Goal: Information Seeking & Learning: Check status

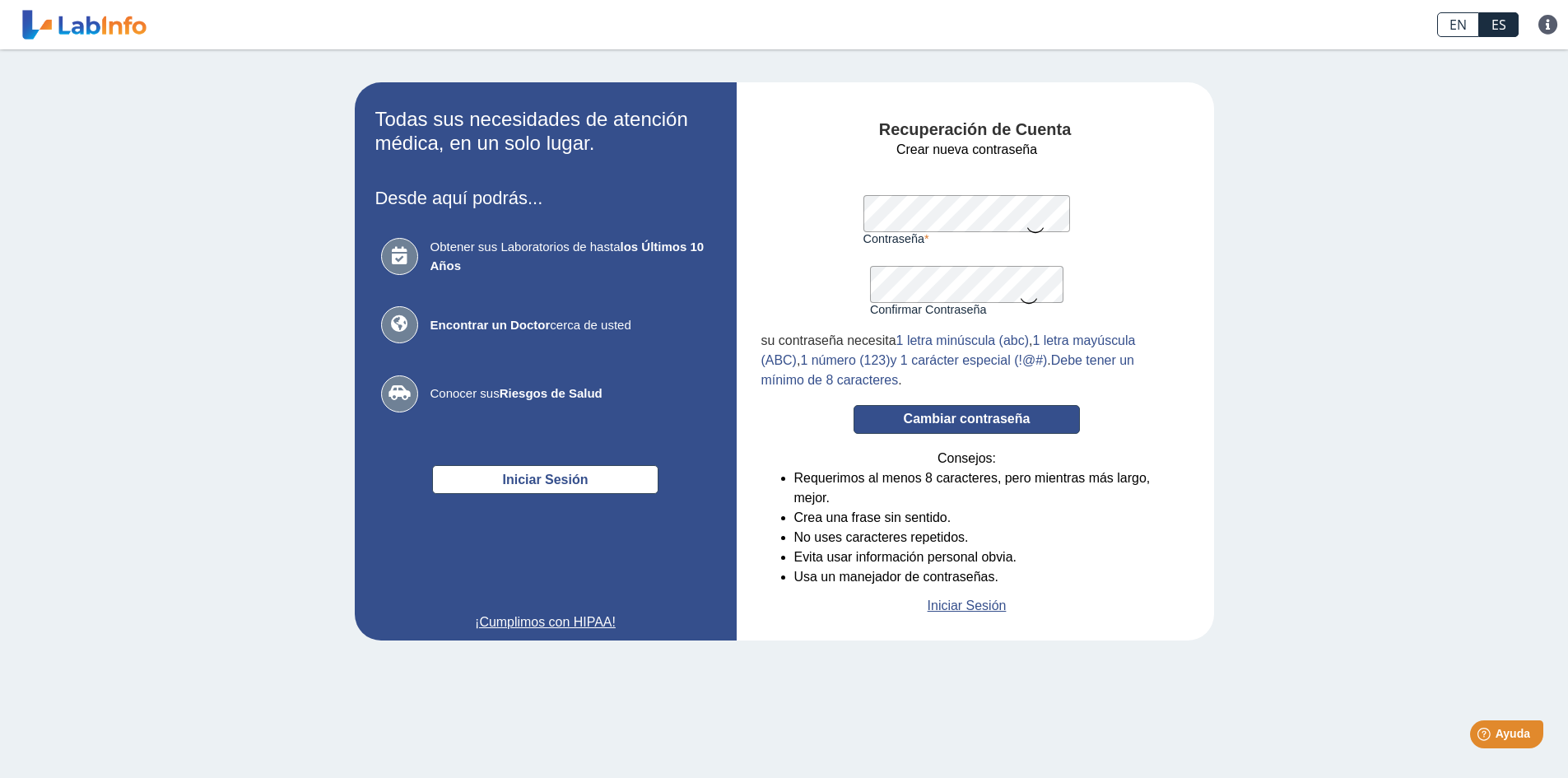
click at [1019, 417] on button "Cambiar contraseña" at bounding box center [967, 419] width 227 height 29
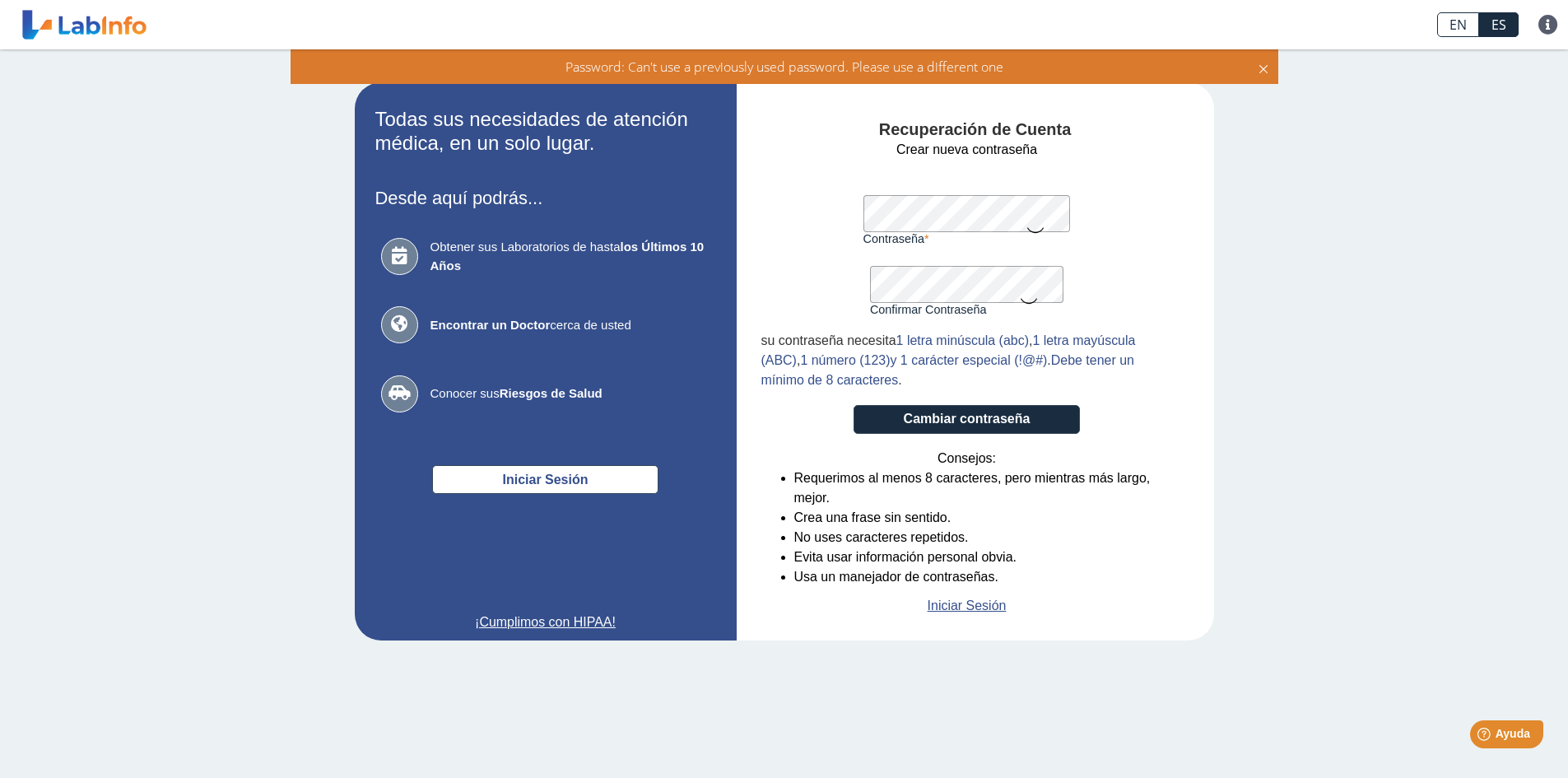
click at [1031, 229] on icon at bounding box center [1036, 229] width 20 height 32
click at [1027, 297] on icon at bounding box center [1029, 299] width 20 height 32
click at [938, 417] on button "Cambiar contraseña" at bounding box center [967, 419] width 227 height 29
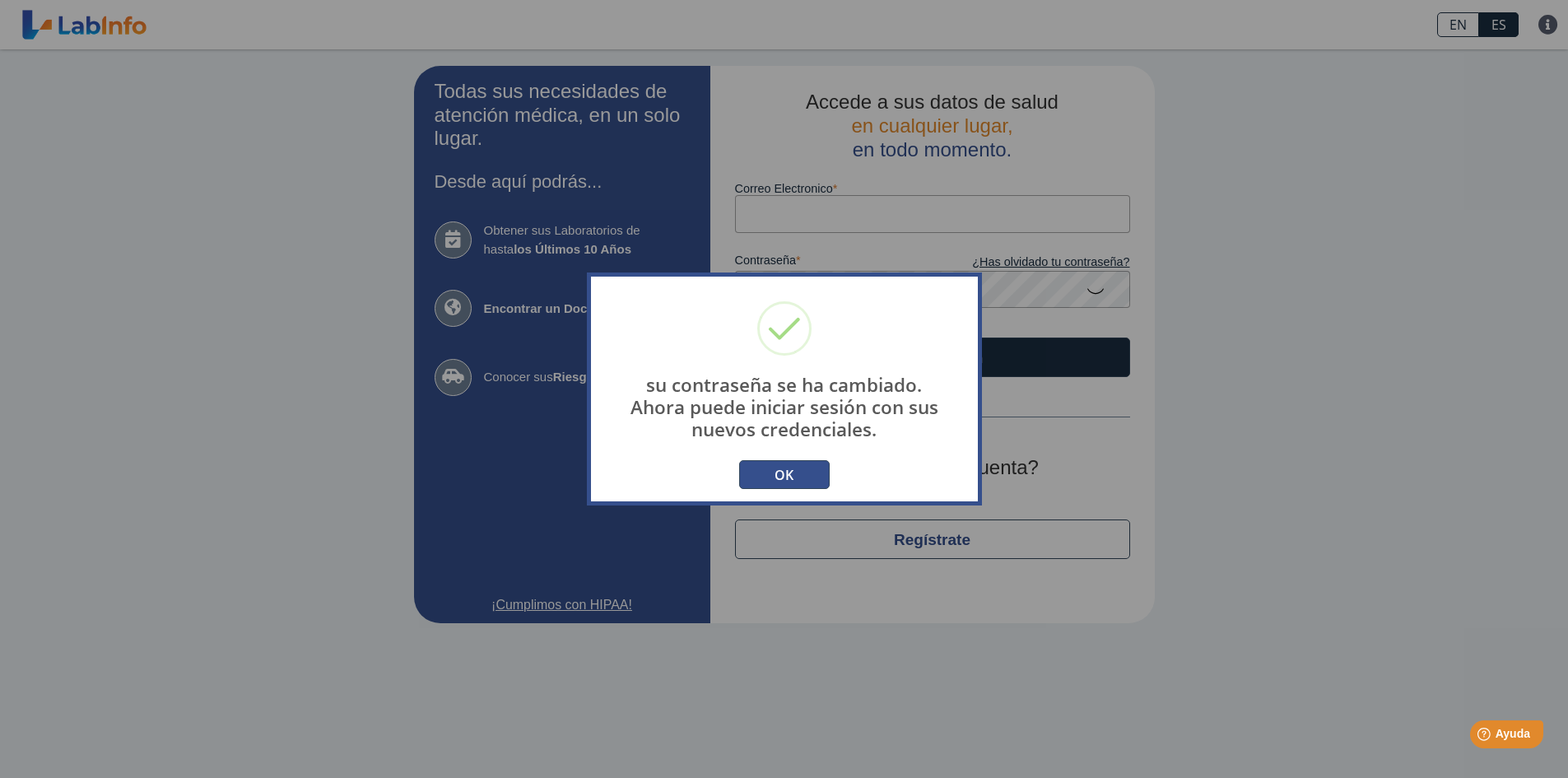
click at [790, 470] on button "OK" at bounding box center [784, 474] width 90 height 29
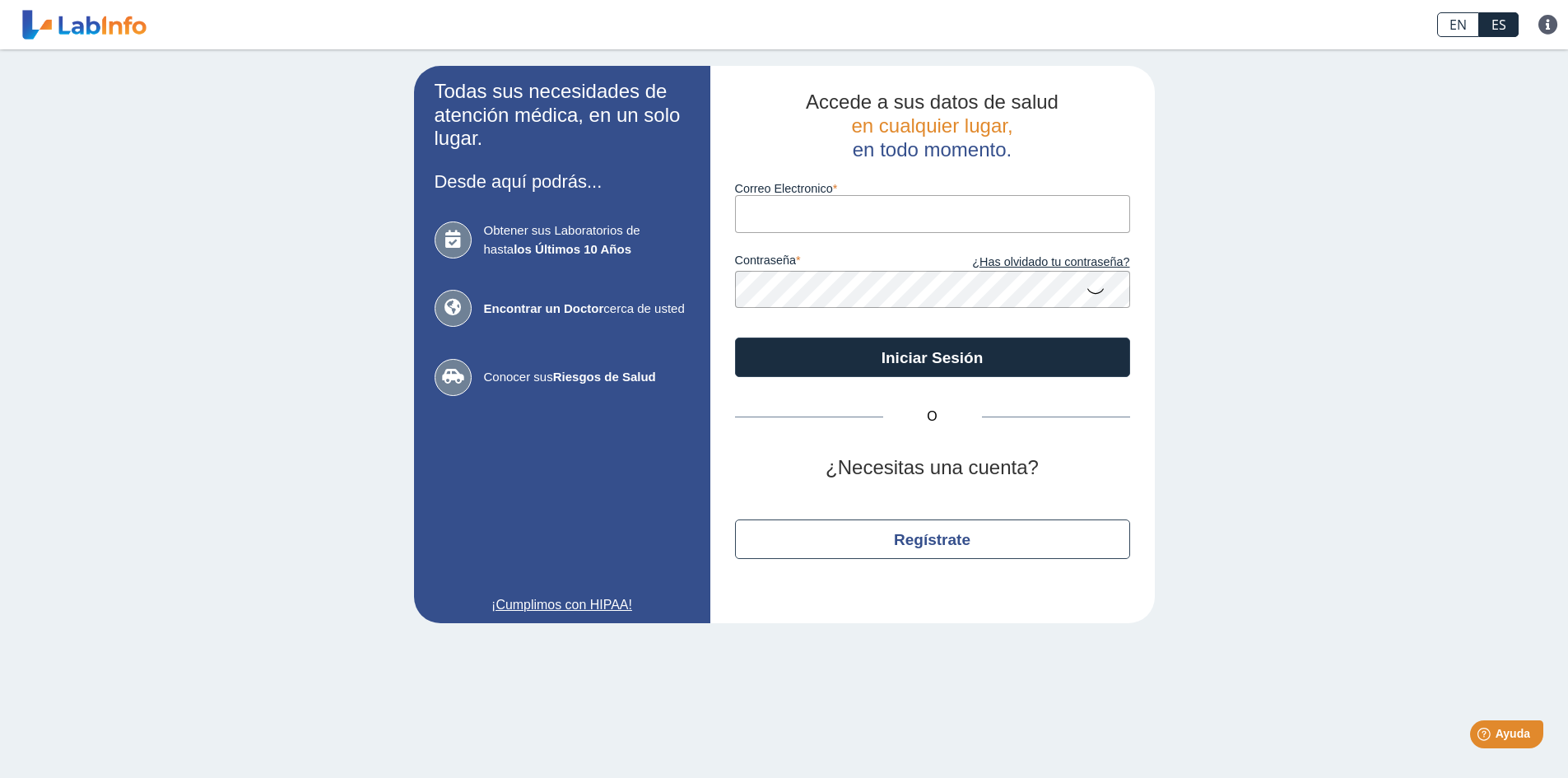
click at [791, 218] on input "Correo Electronico" at bounding box center [932, 214] width 395 height 37
type input "[EMAIL_ADDRESS][DOMAIN_NAME]"
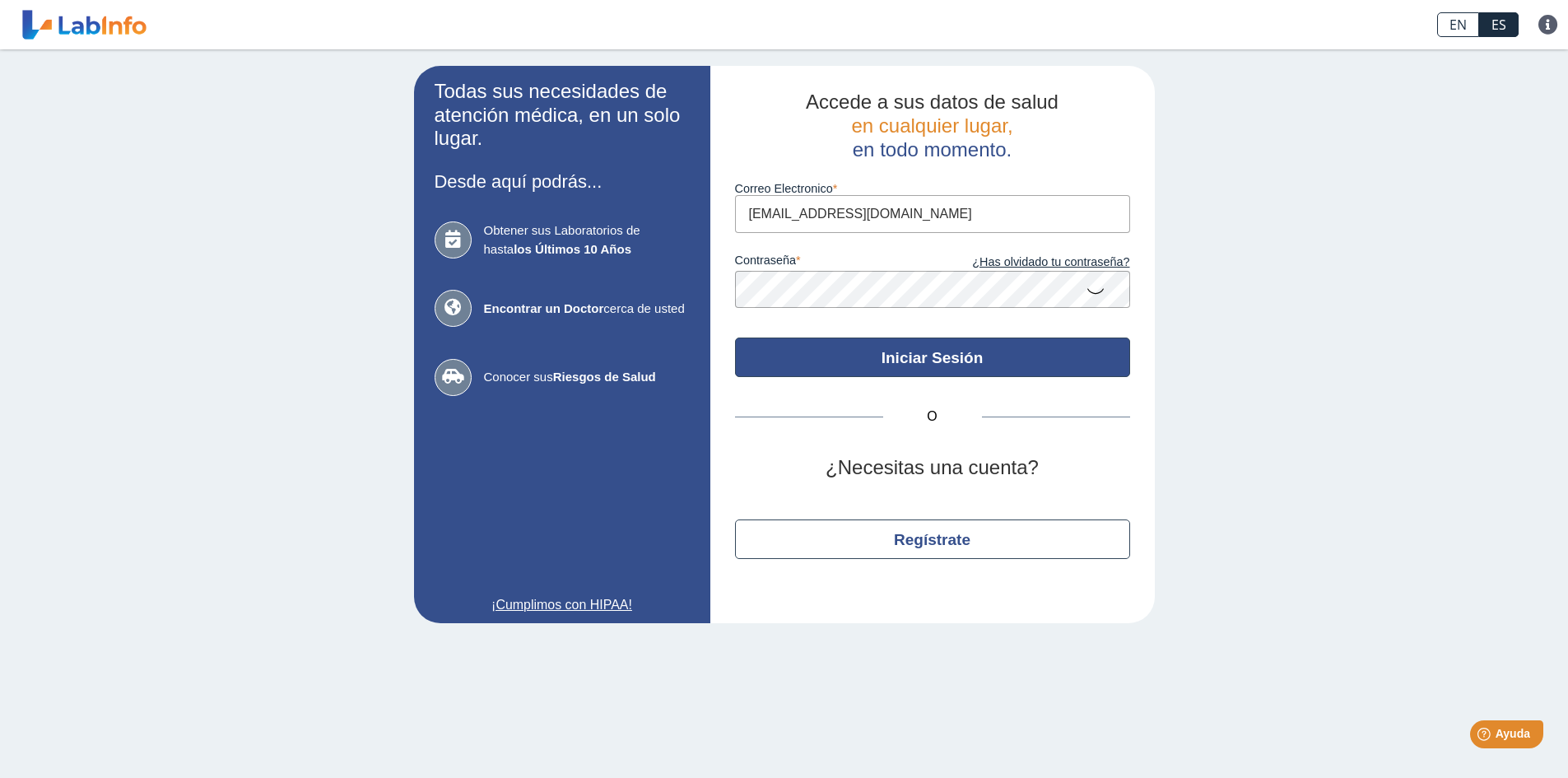
click at [889, 357] on button "Iniciar Sesión" at bounding box center [932, 357] width 395 height 39
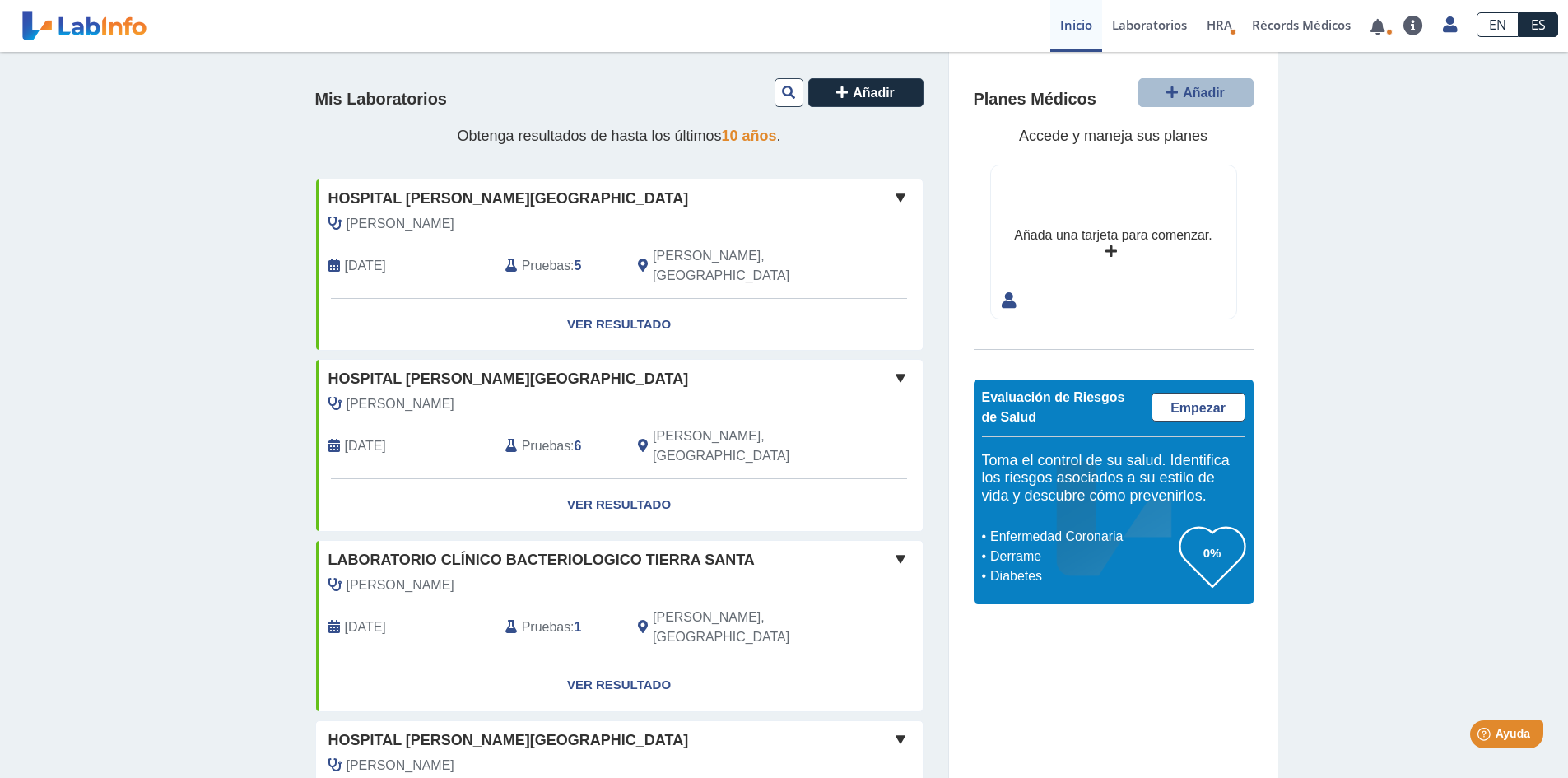
click at [532, 256] on span "Pruebas" at bounding box center [545, 265] width 48 height 20
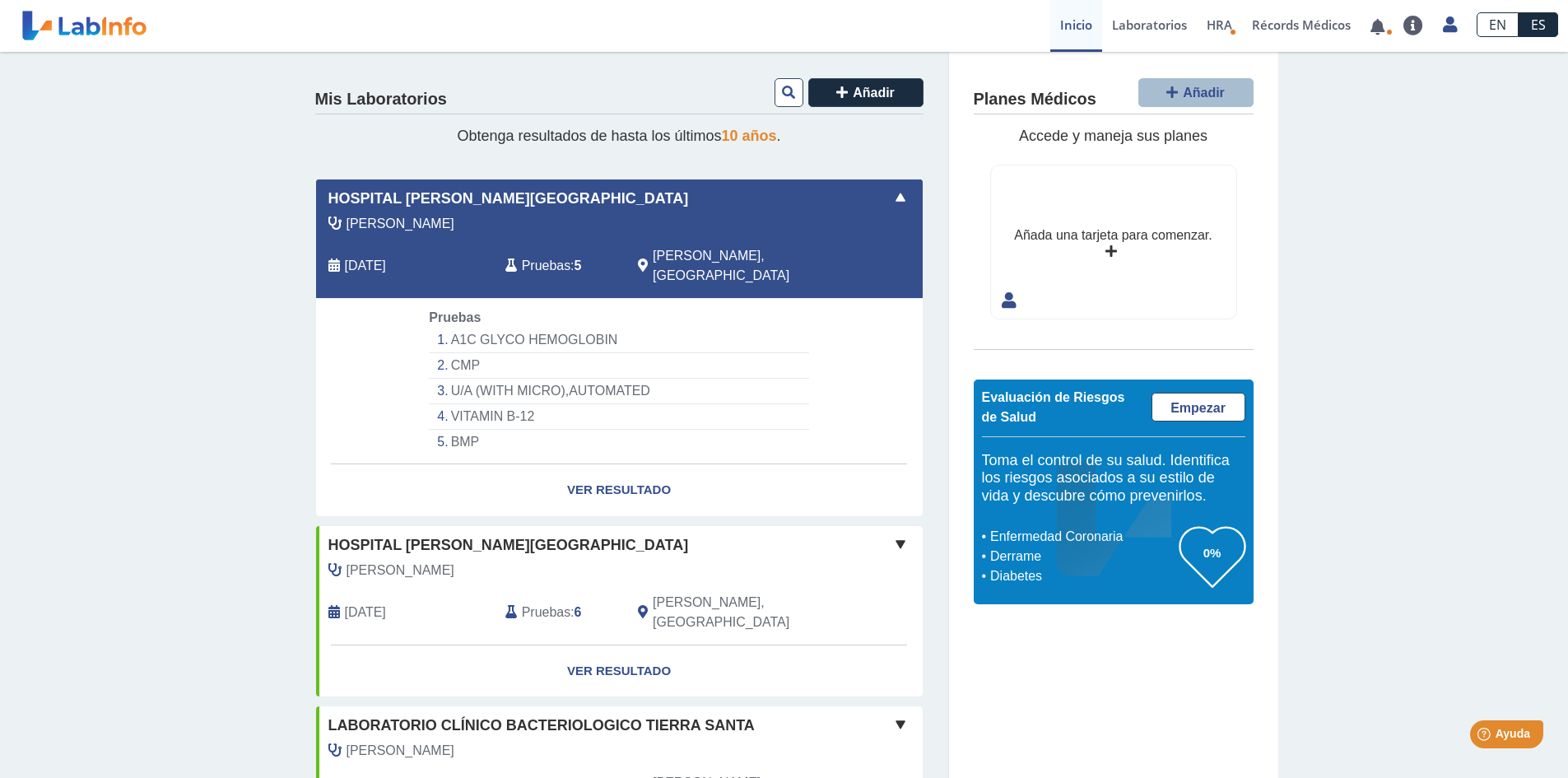
click at [489, 327] on li "A1C GLYCO HEMOGLOBIN" at bounding box center [618, 340] width 379 height 25
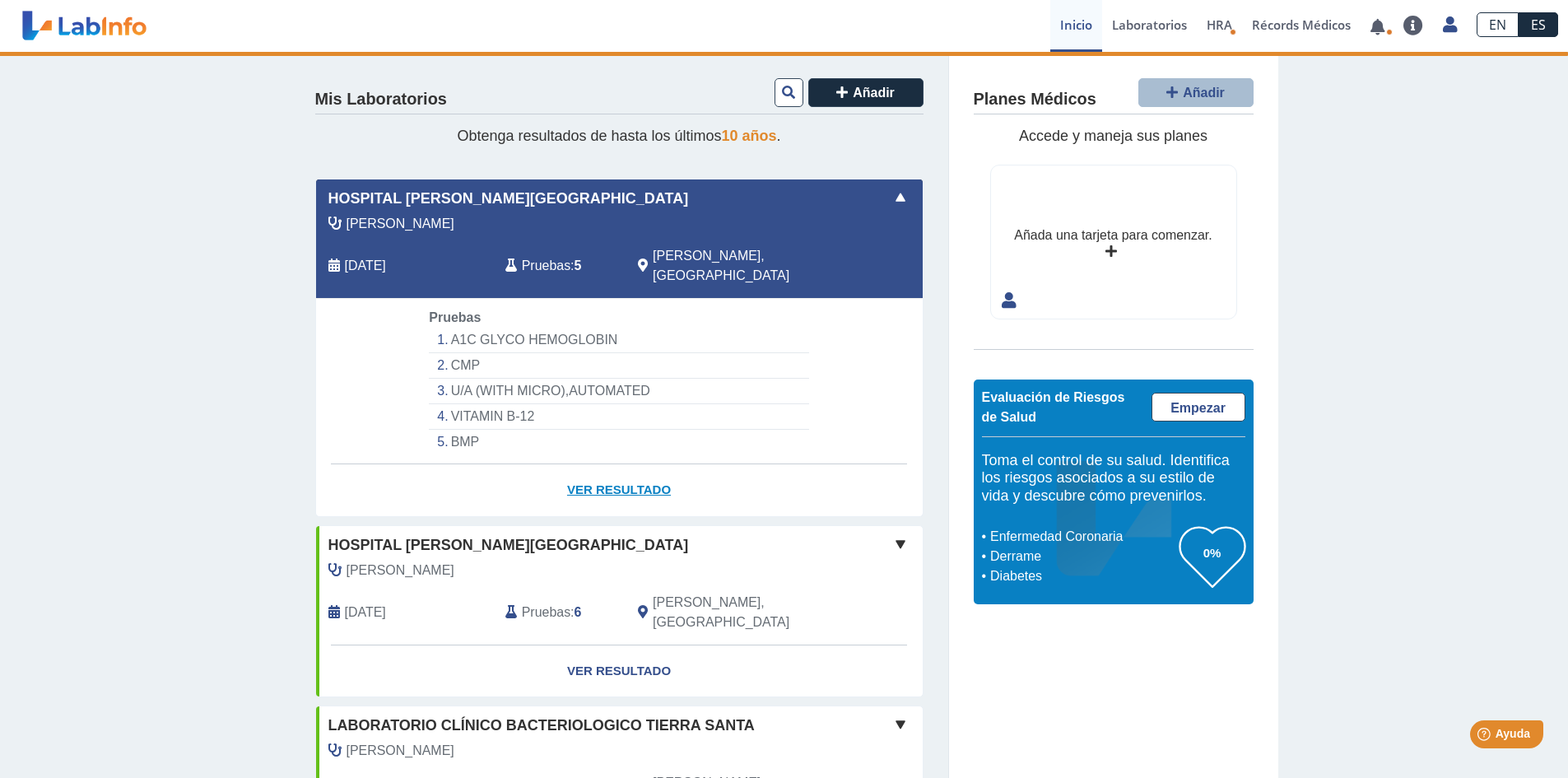
click at [585, 470] on link "Ver Resultado" at bounding box center [619, 489] width 607 height 52
click at [629, 470] on link "Ver Resultado" at bounding box center [619, 489] width 607 height 52
click at [578, 466] on link "Ver Resultado" at bounding box center [619, 489] width 607 height 52
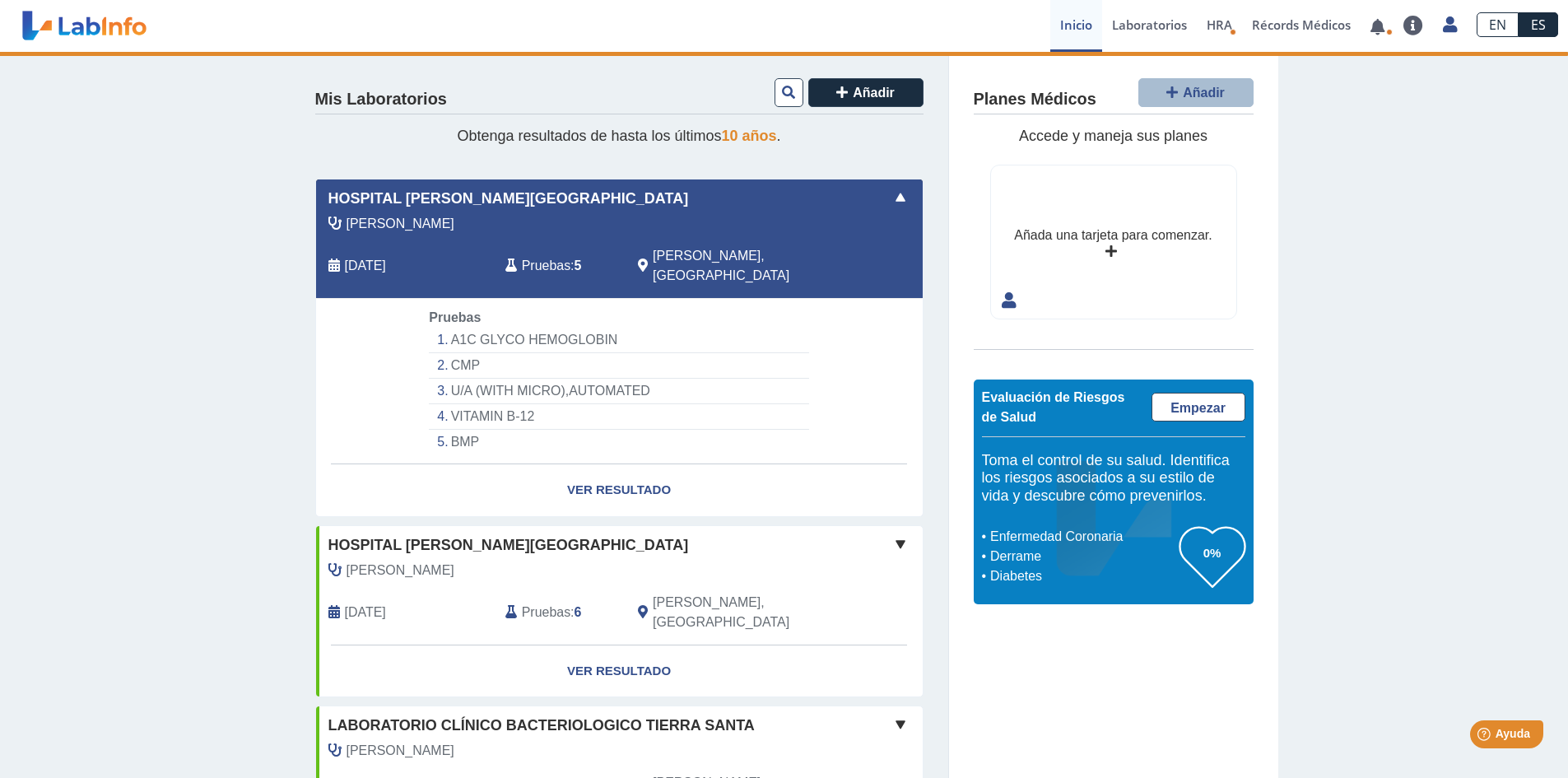
click at [890, 195] on span at bounding box center [900, 197] width 20 height 20
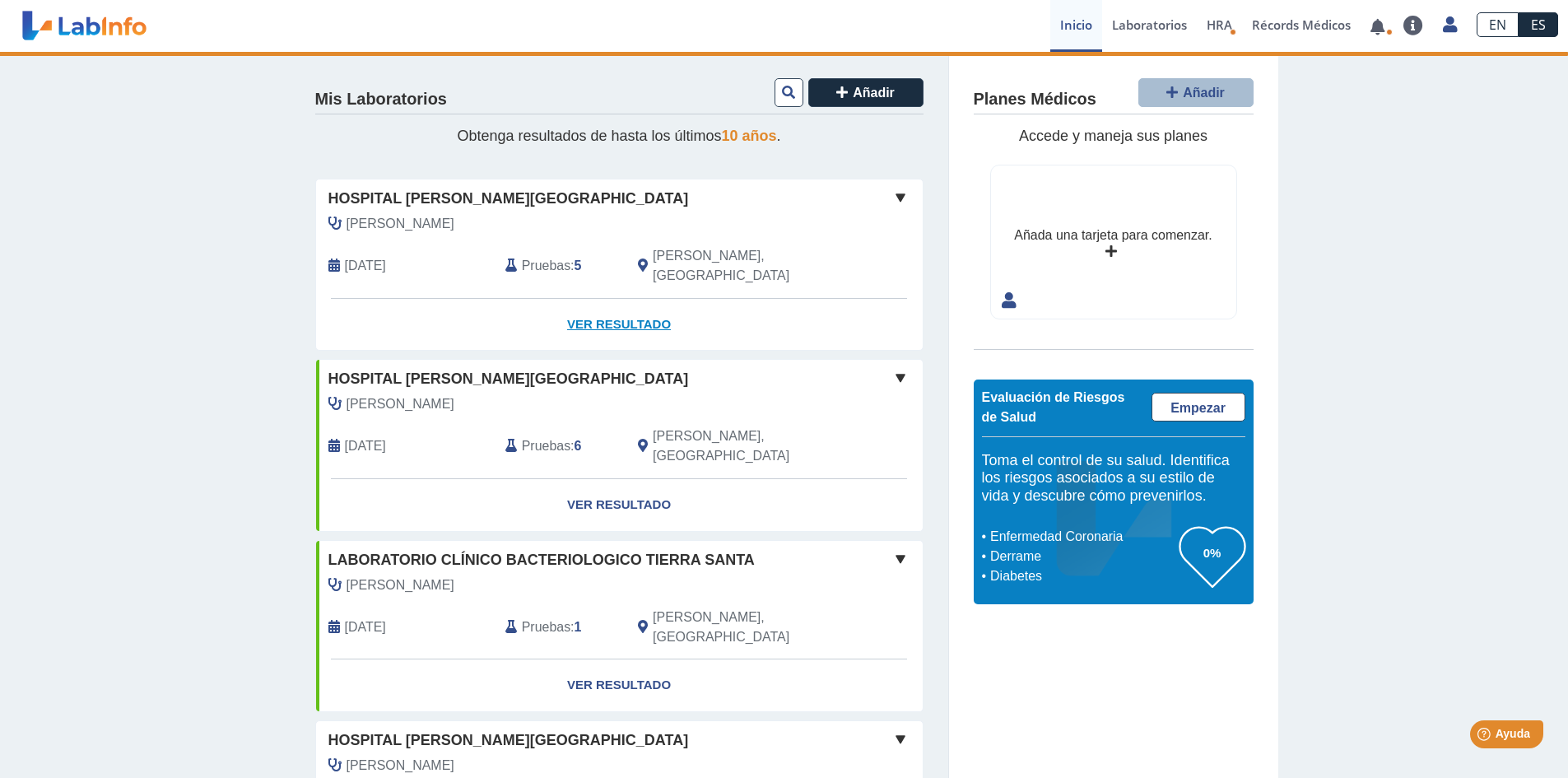
click at [605, 304] on link "Ver Resultado" at bounding box center [619, 324] width 607 height 52
click at [605, 479] on link "Ver Resultado" at bounding box center [619, 504] width 607 height 52
click at [329, 259] on icon at bounding box center [334, 265] width 11 height 13
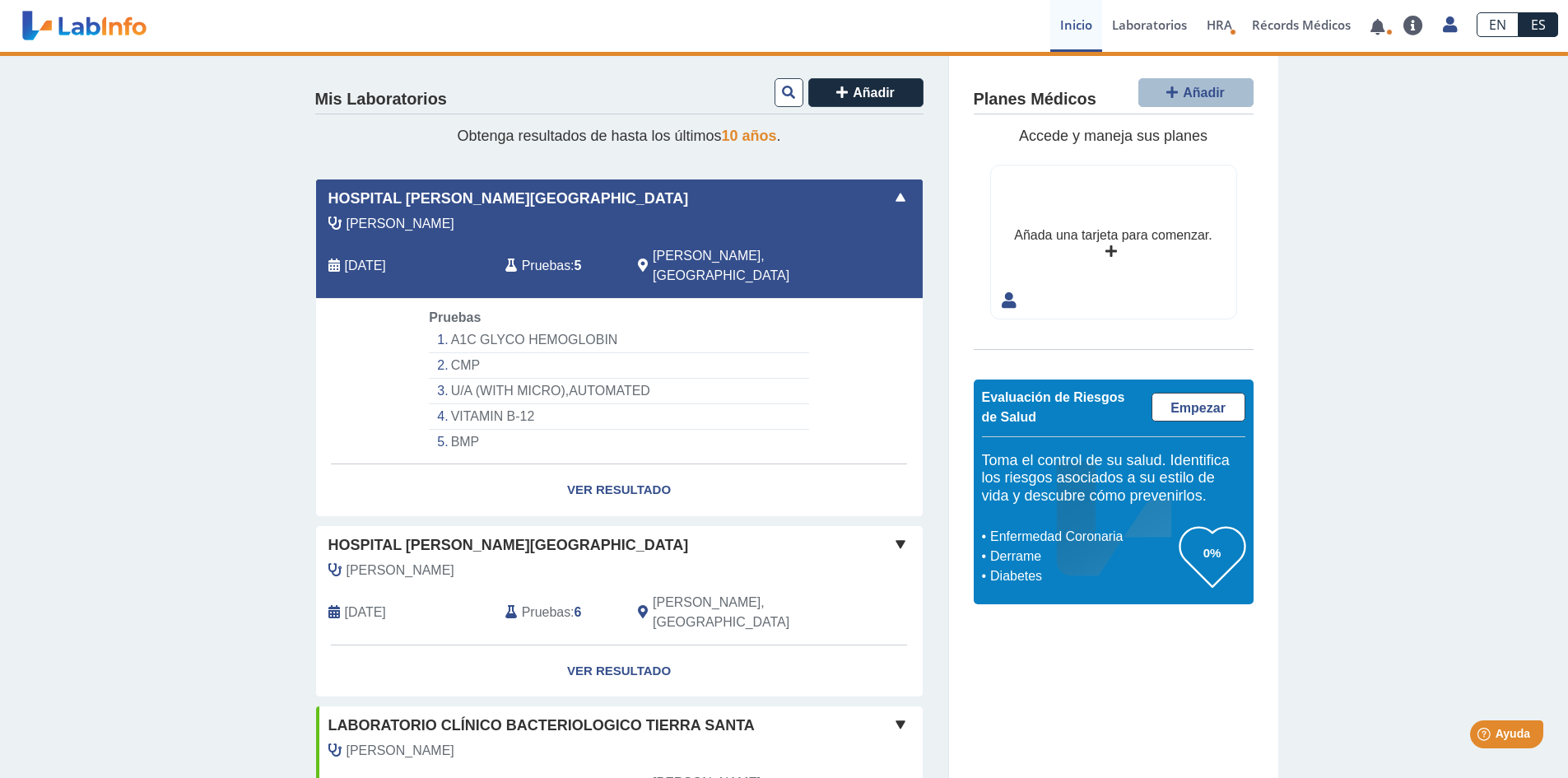
click at [461, 327] on li "A1C GLYCO HEMOGLOBIN" at bounding box center [618, 340] width 379 height 25
click at [482, 379] on li "U/A (WITH MICRO),AUTOMATED" at bounding box center [618, 391] width 379 height 25
click at [466, 404] on li "VITAMIN B-12" at bounding box center [618, 417] width 379 height 25
click at [448, 430] on li "BMP" at bounding box center [618, 442] width 379 height 25
click at [891, 195] on span at bounding box center [900, 197] width 20 height 20
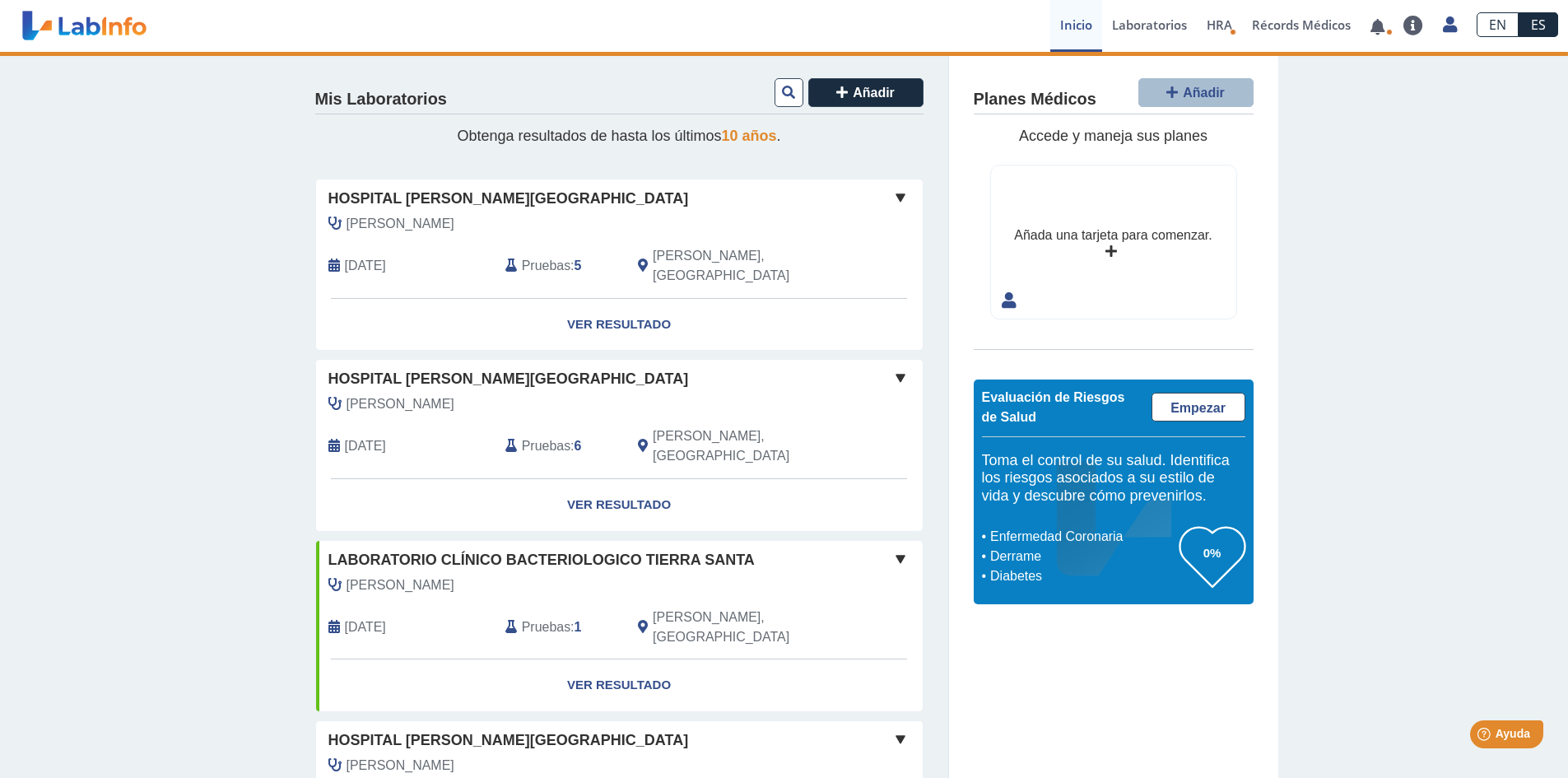
click at [329, 397] on icon at bounding box center [334, 403] width 13 height 13
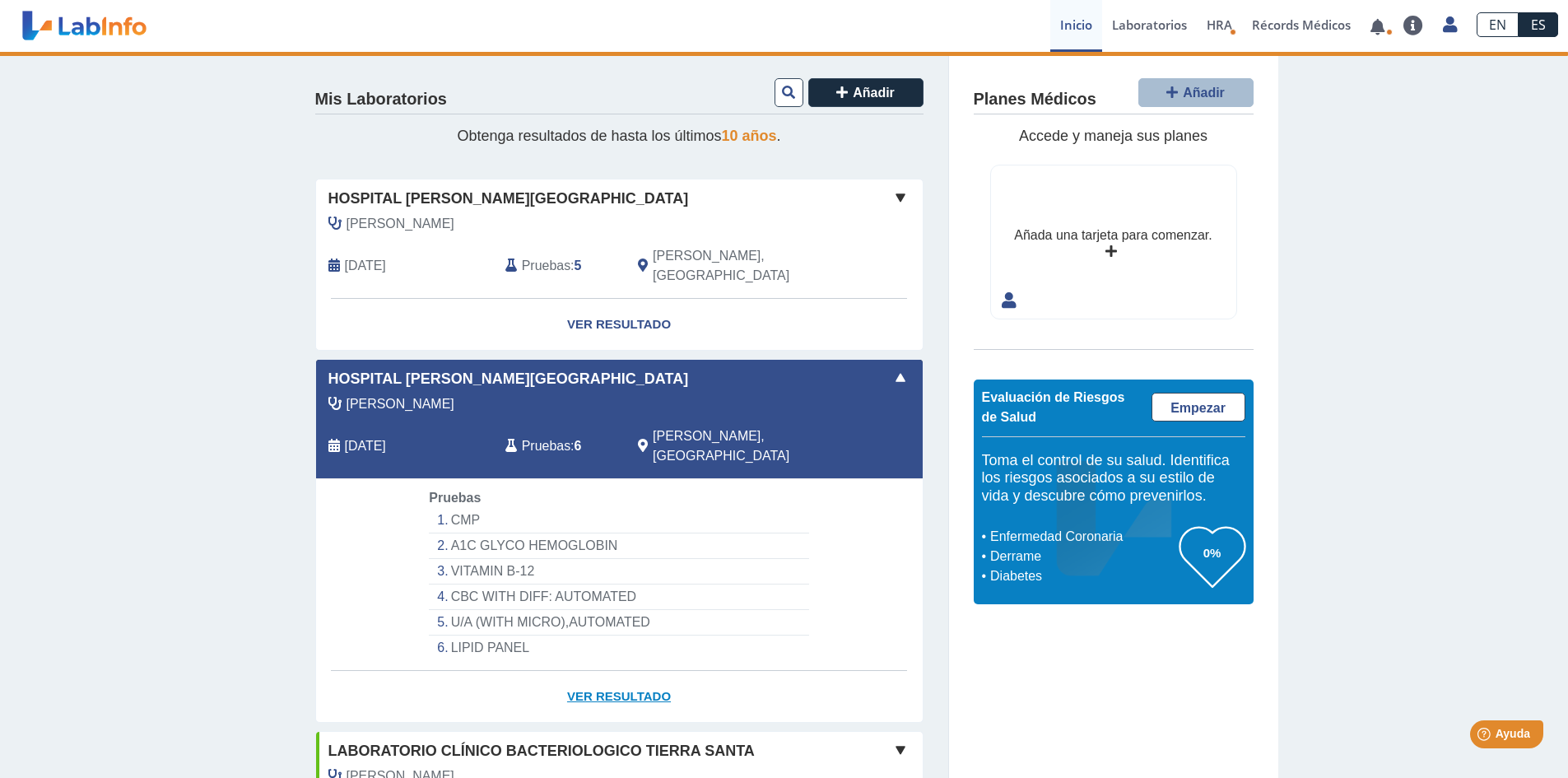
click at [607, 670] on link "Ver Resultado" at bounding box center [619, 696] width 607 height 52
click at [587, 670] on link "Ver Resultado" at bounding box center [619, 696] width 607 height 52
click at [461, 508] on li "CMP" at bounding box center [618, 520] width 379 height 25
select select "***"
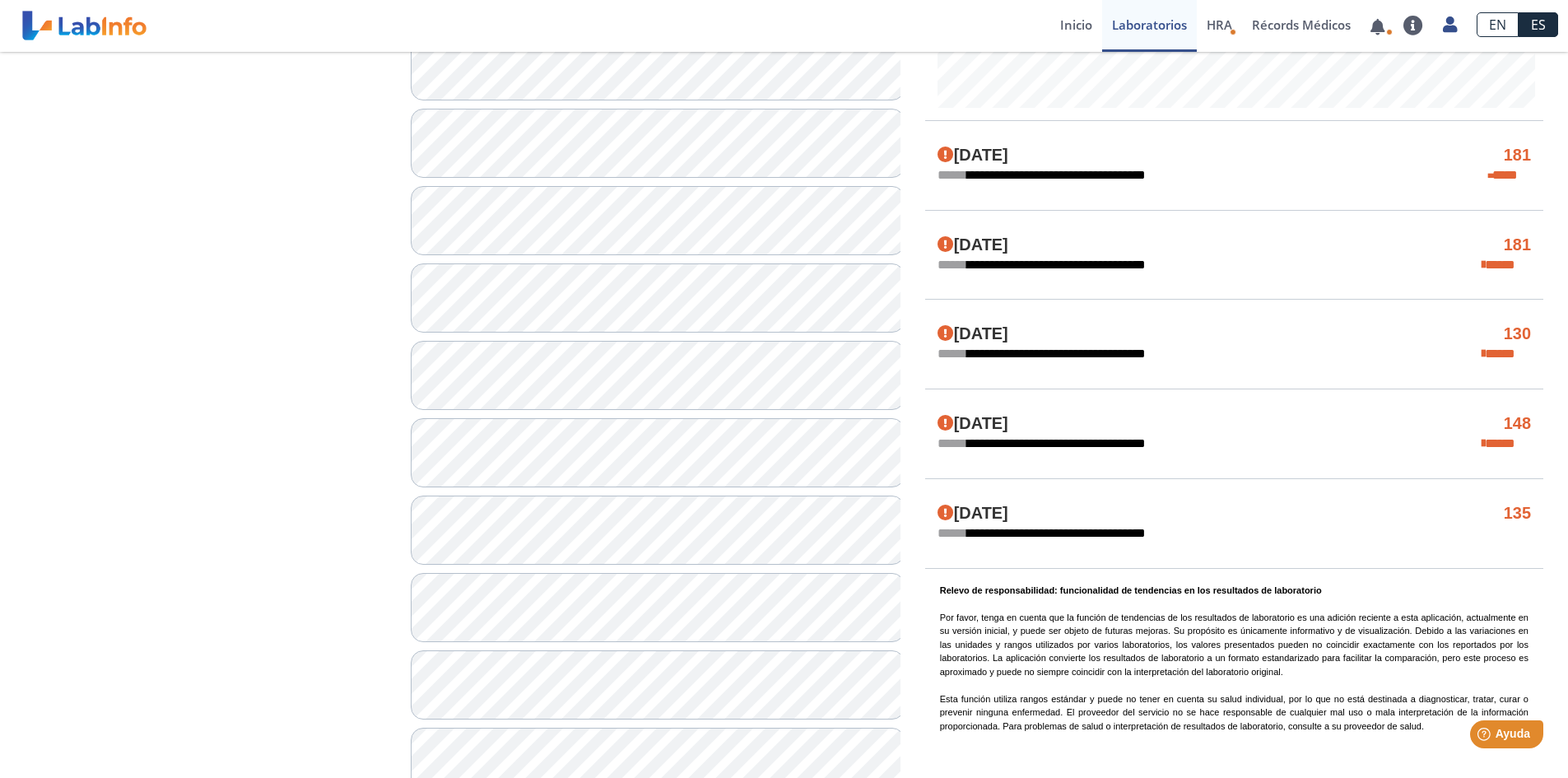
scroll to position [685, 0]
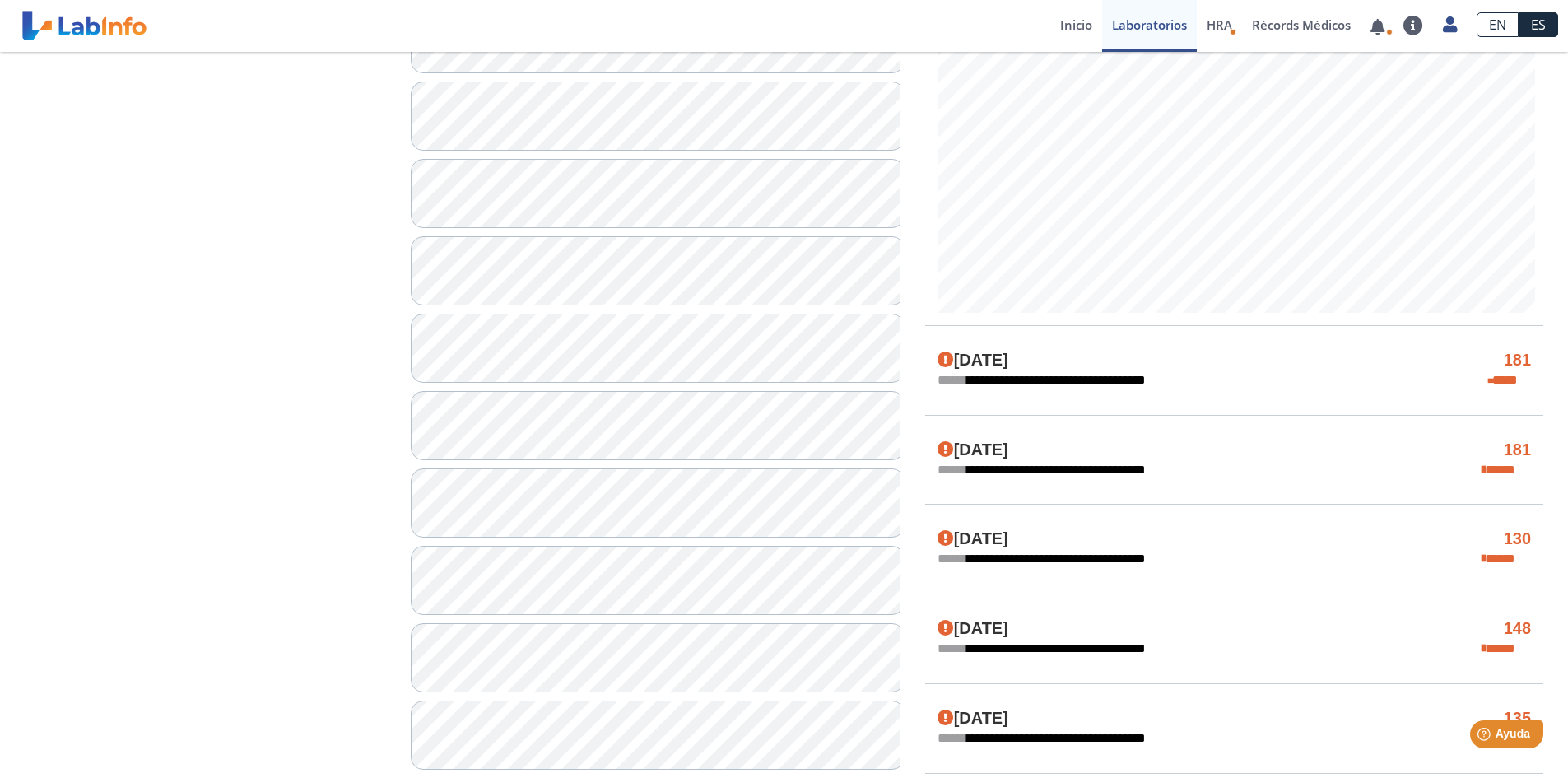
click at [972, 359] on h4 "[DATE]" at bounding box center [973, 361] width 71 height 20
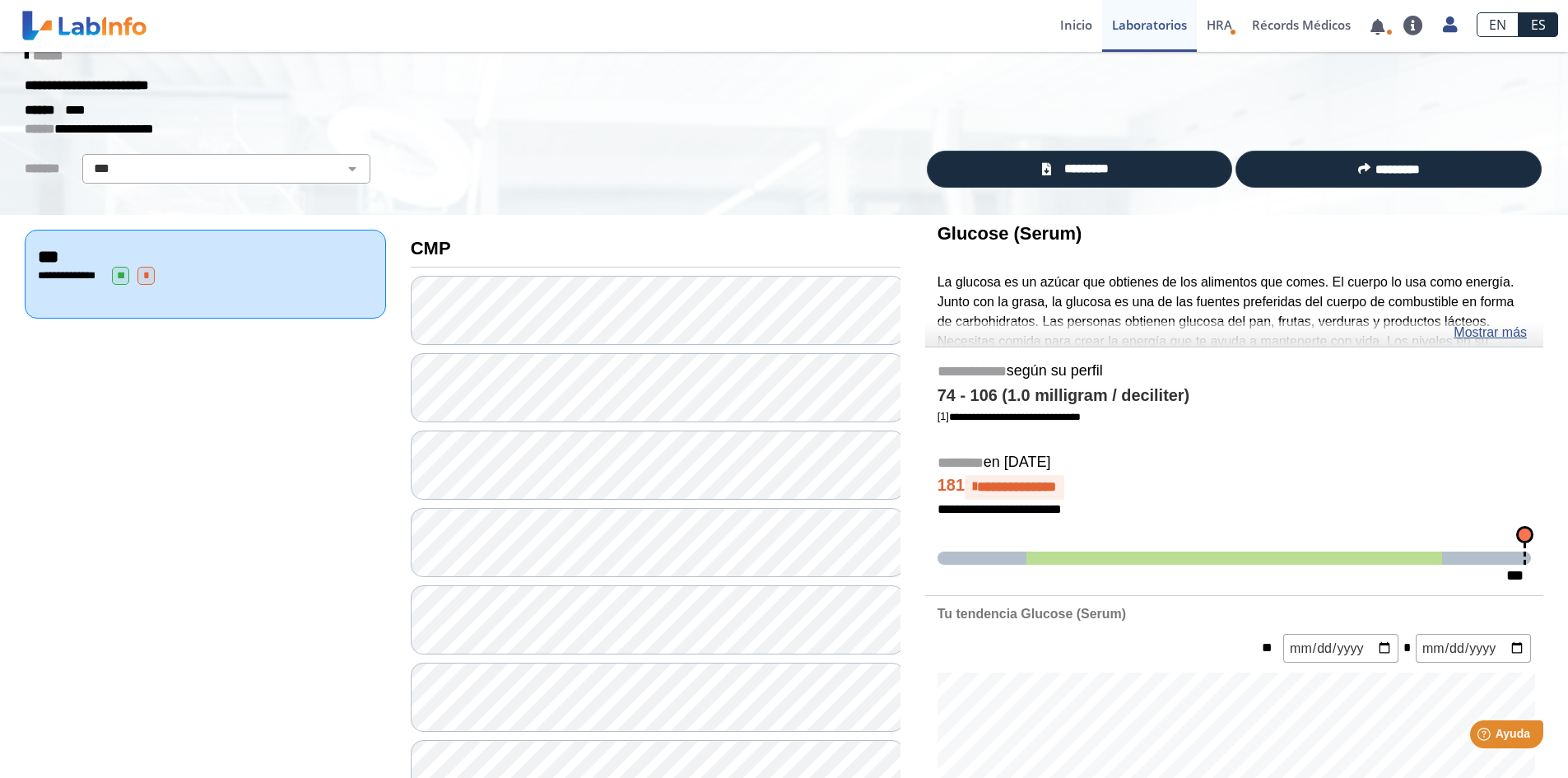
scroll to position [0, 0]
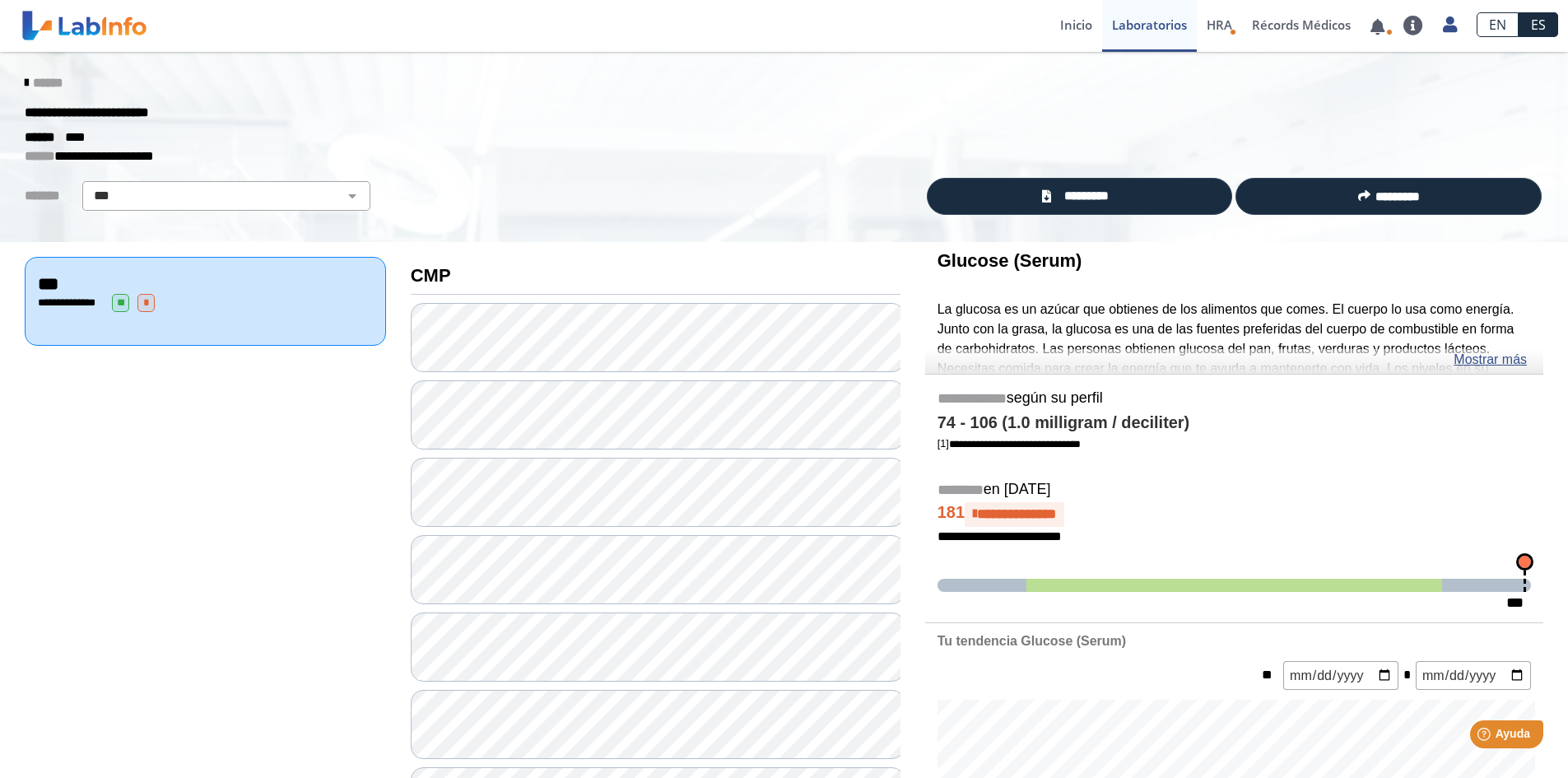
click at [25, 80] on icon at bounding box center [26, 82] width 4 height 13
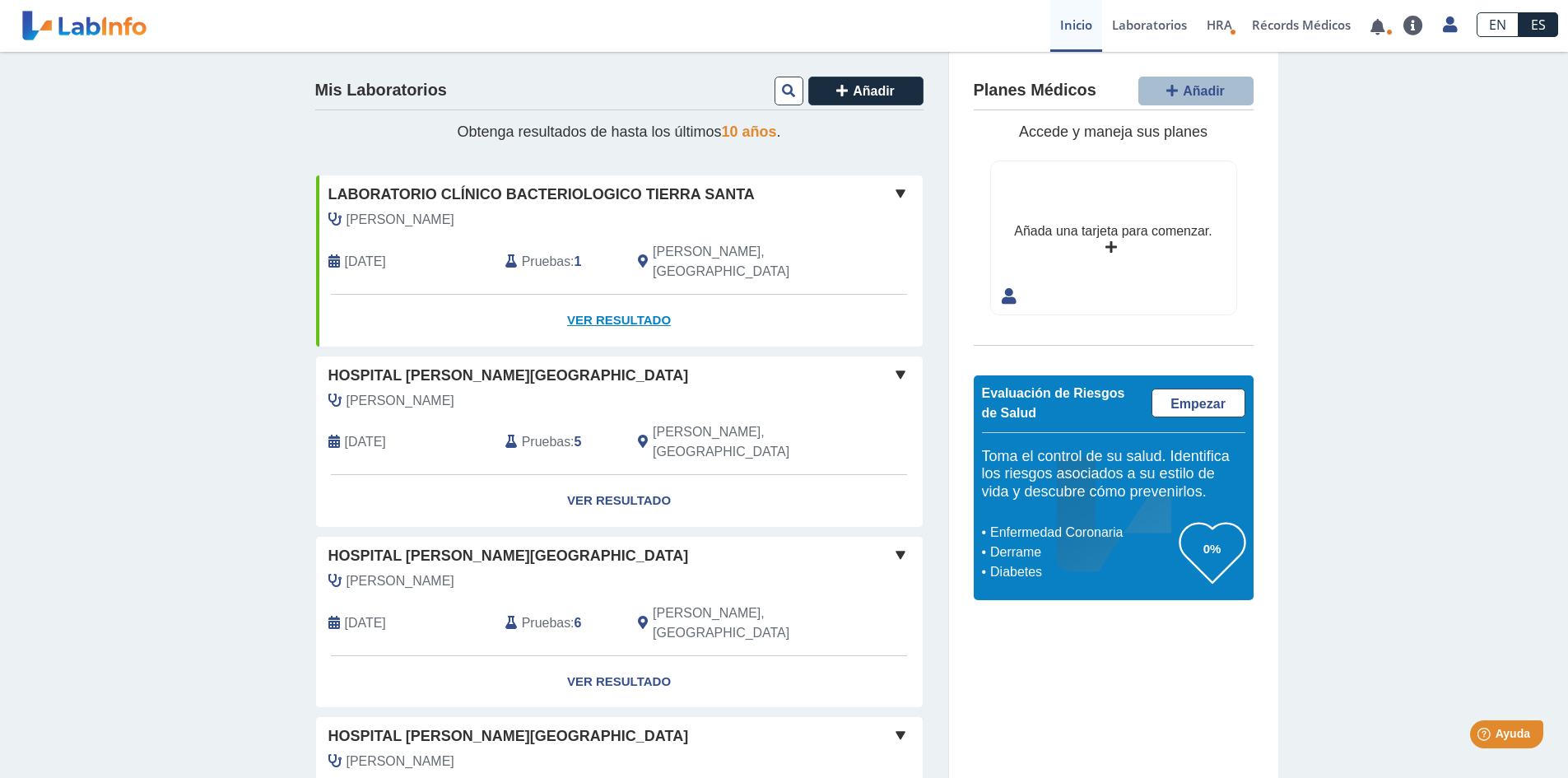
click at [592, 298] on link "Ver Resultado" at bounding box center [619, 320] width 607 height 52
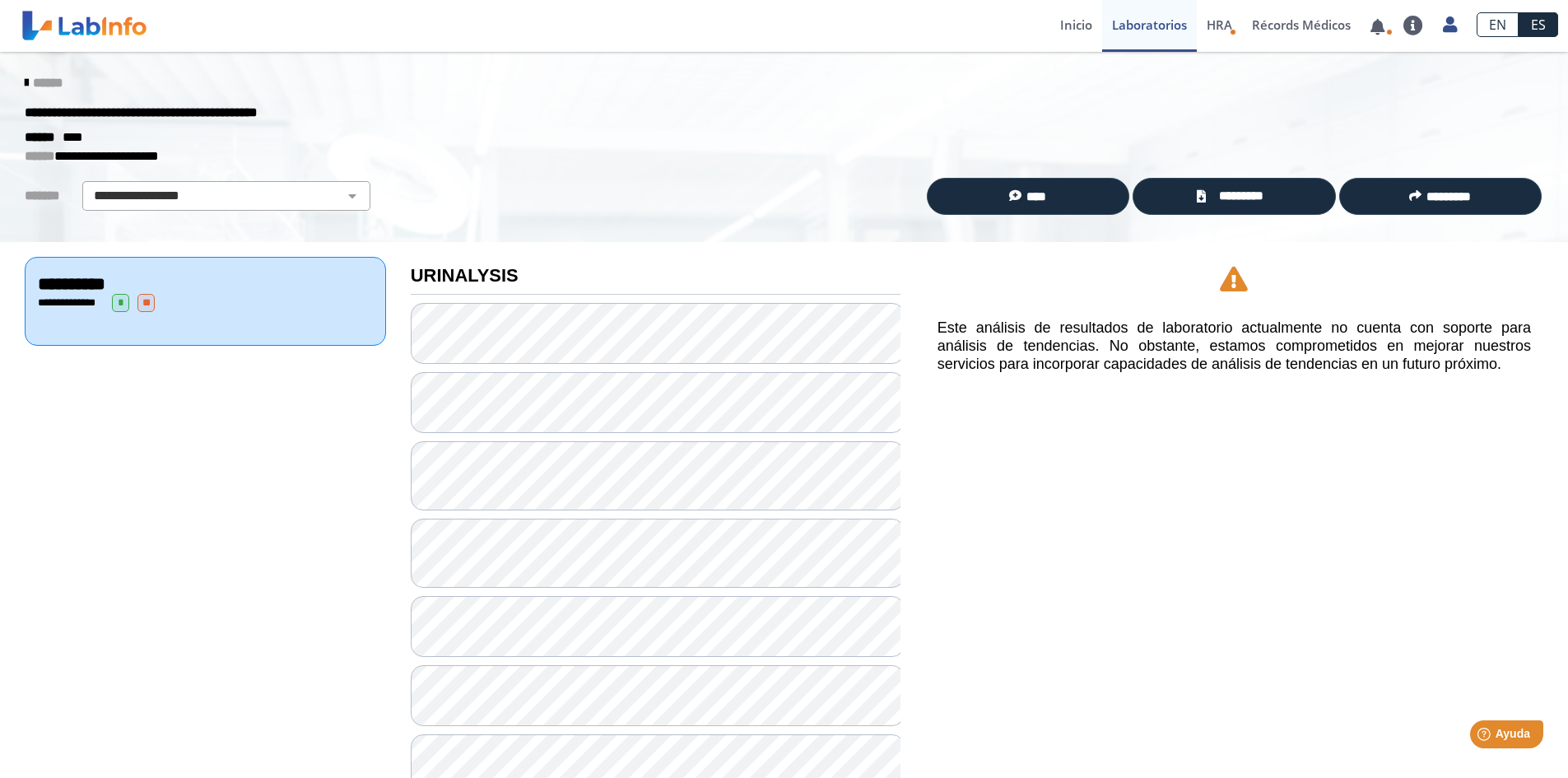
click at [25, 81] on icon at bounding box center [26, 82] width 4 height 13
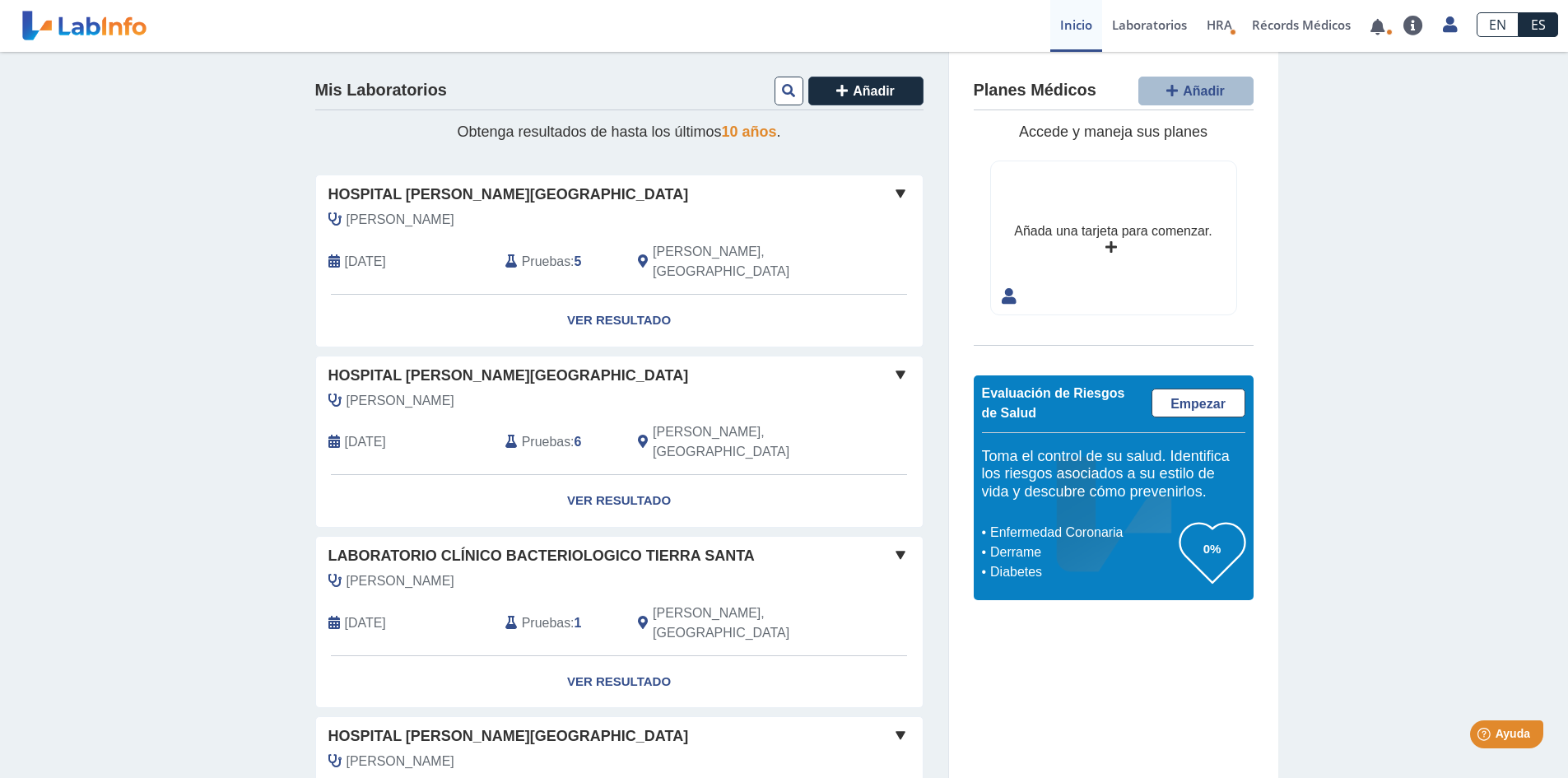
click at [330, 255] on icon at bounding box center [334, 261] width 11 height 13
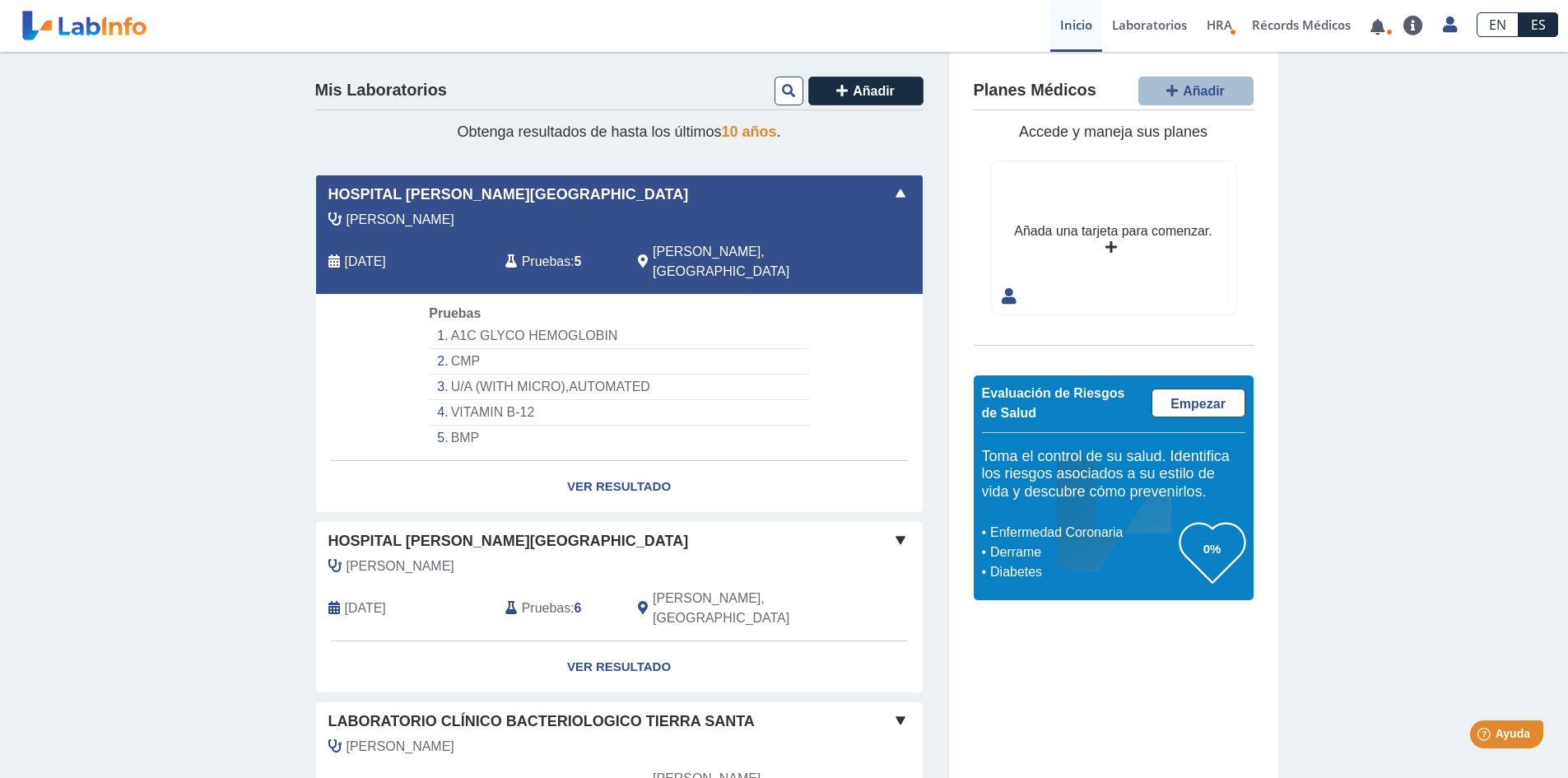
click at [545, 324] on li "A1C GLYCO HEMOGLOBIN" at bounding box center [618, 336] width 379 height 25
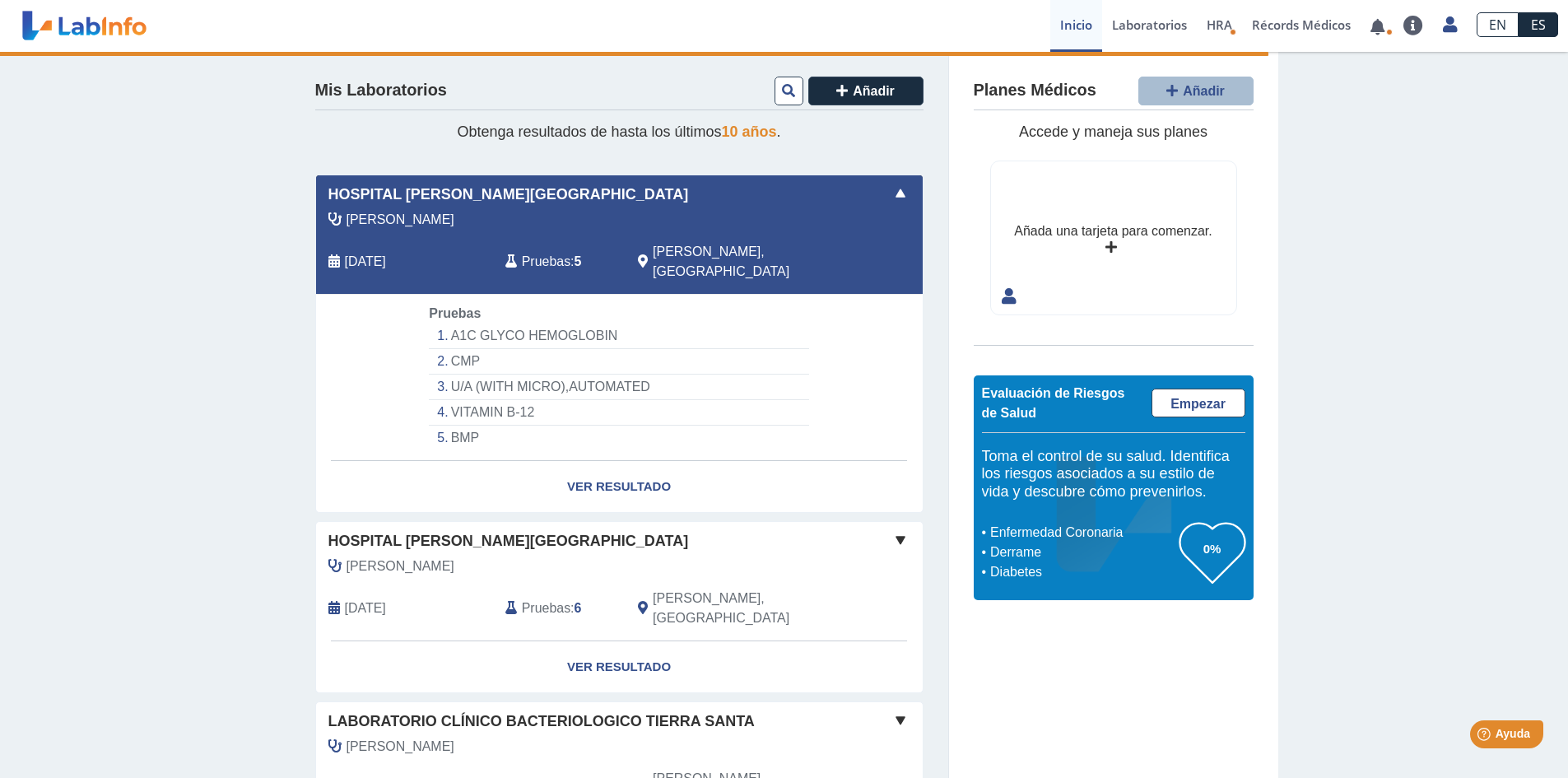
select select "**********"
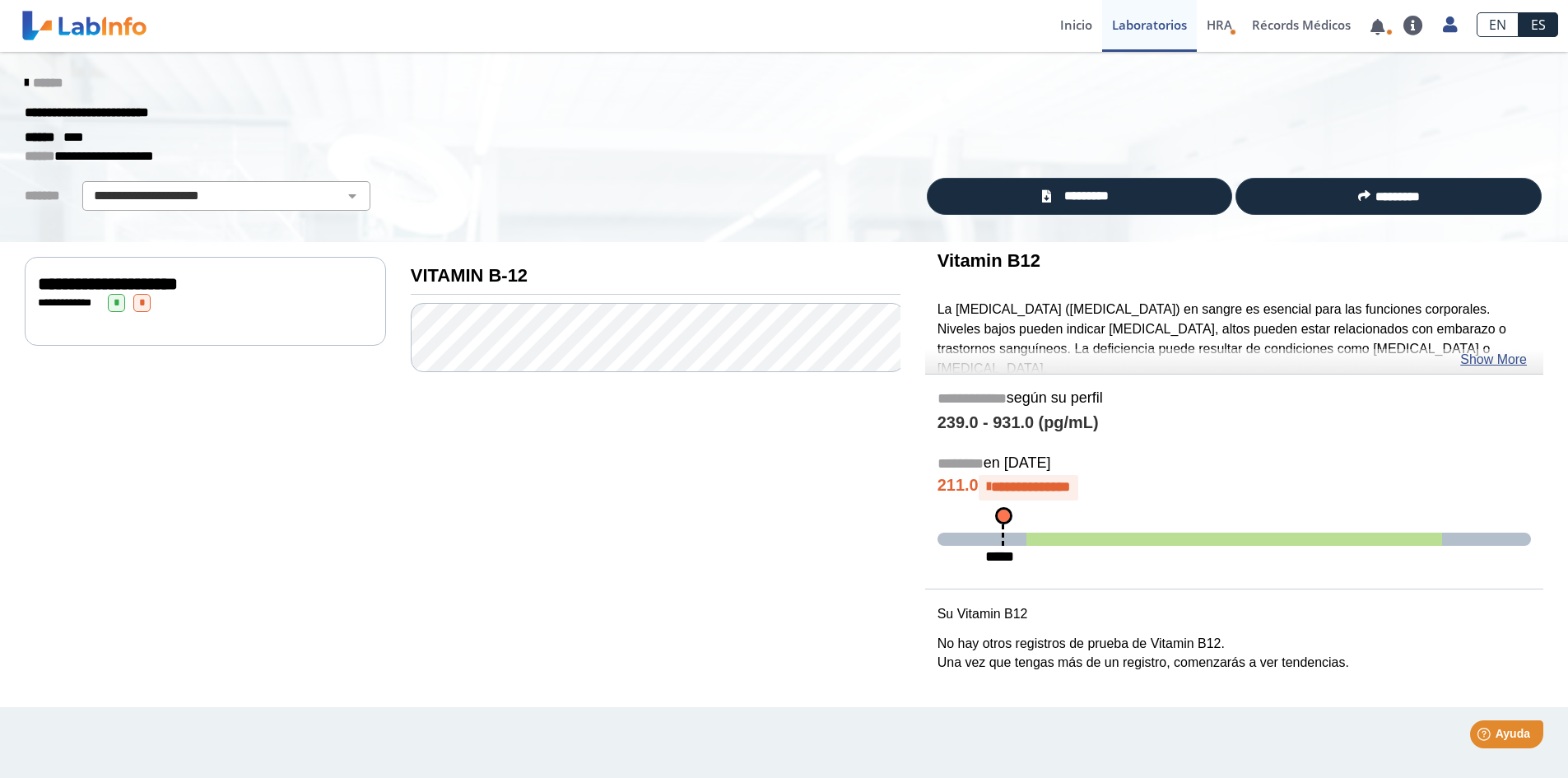
click at [25, 83] on icon at bounding box center [26, 82] width 4 height 13
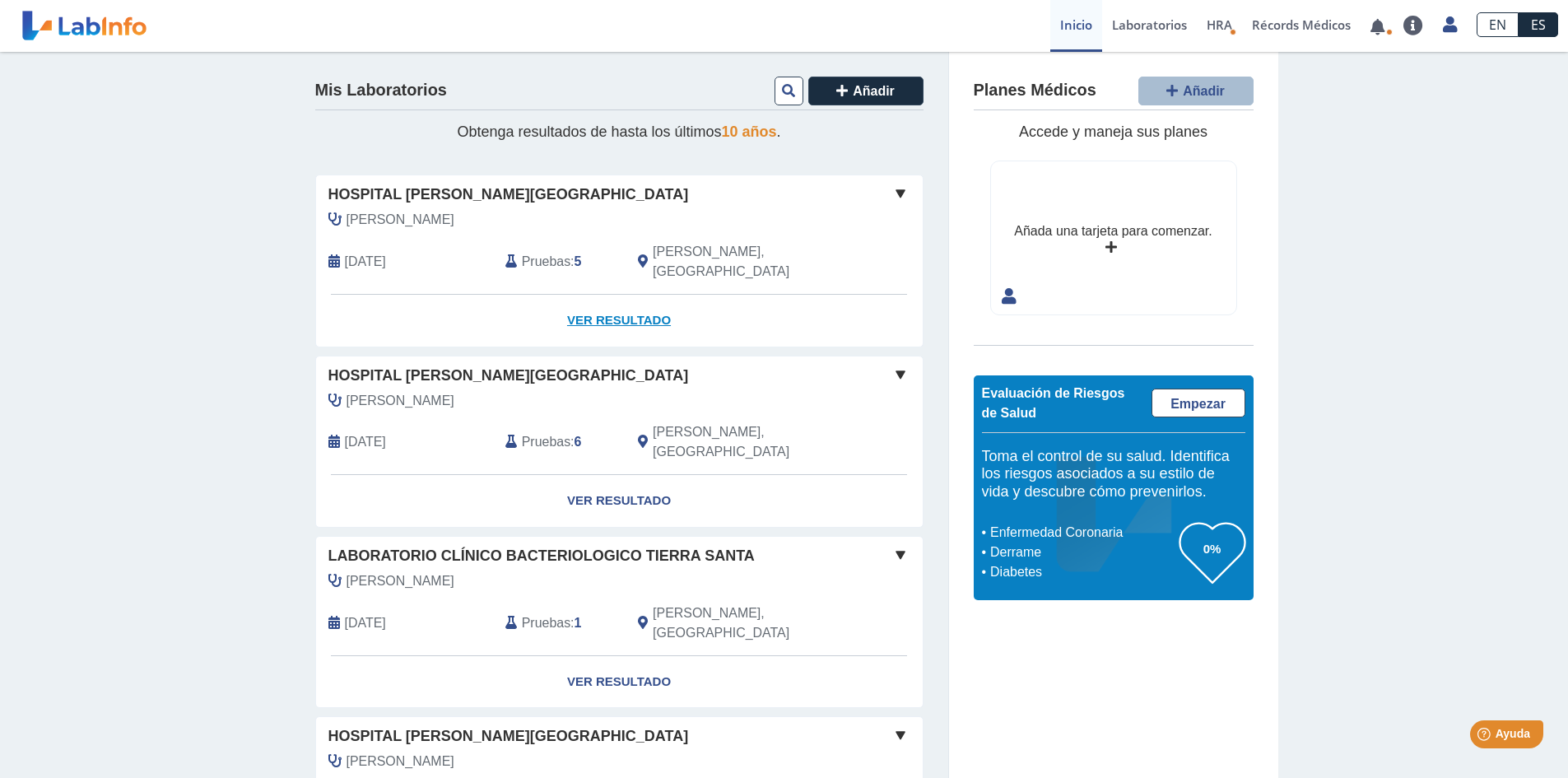
click at [598, 296] on link "Ver Resultado" at bounding box center [619, 320] width 607 height 52
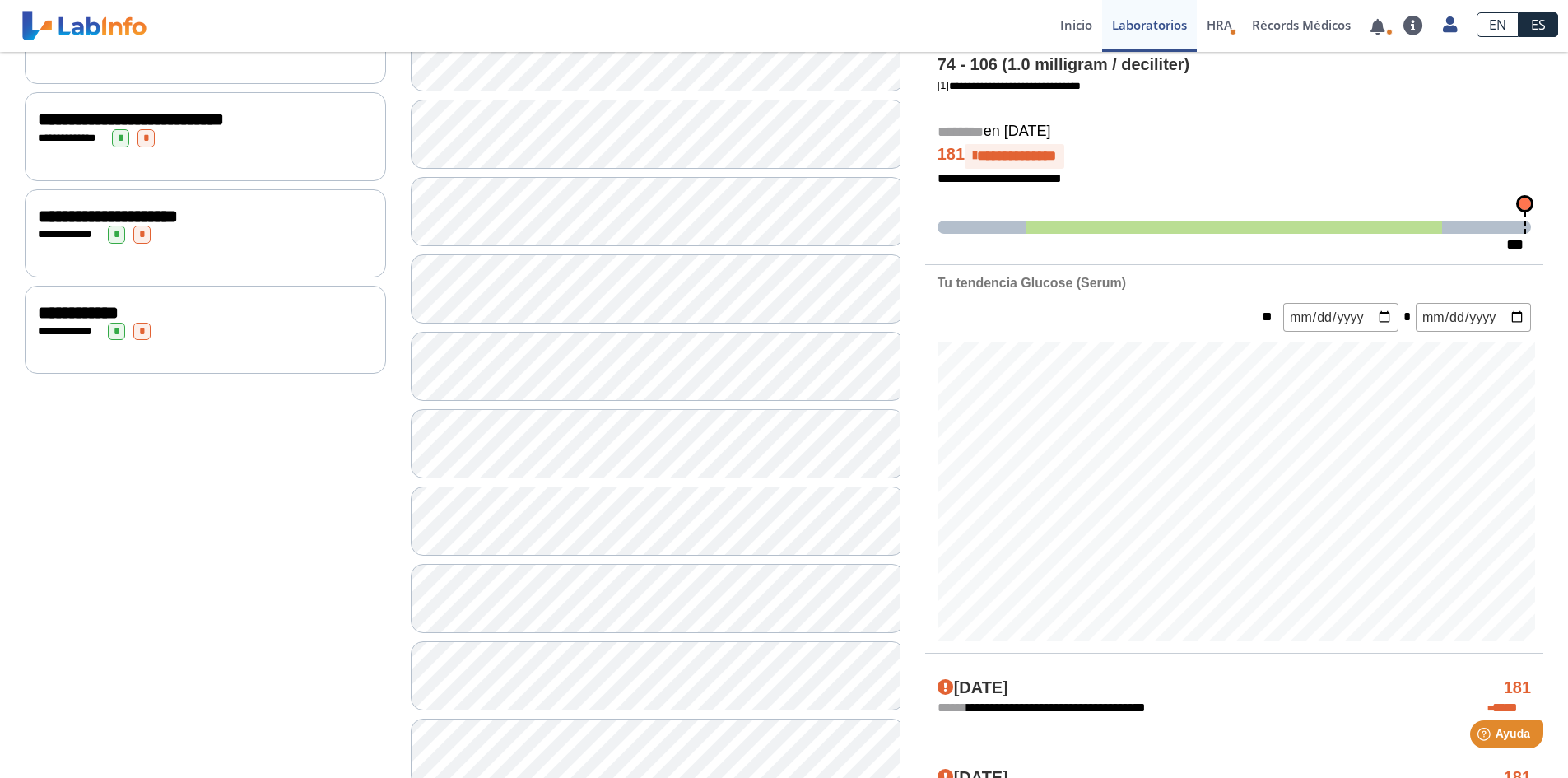
scroll to position [329, 0]
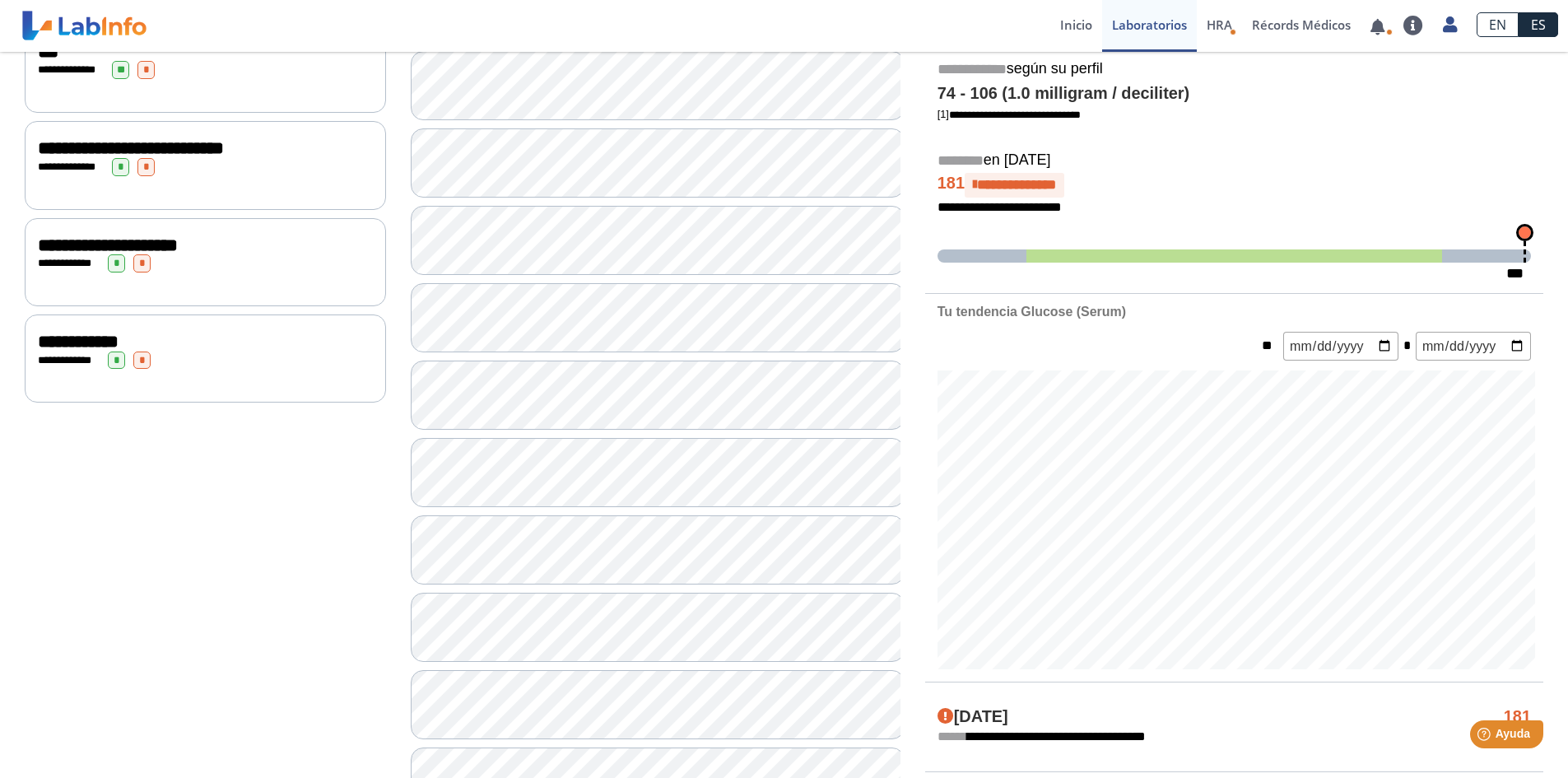
click at [178, 237] on span "**********" at bounding box center [108, 245] width 140 height 18
